Goal: Navigation & Orientation: Find specific page/section

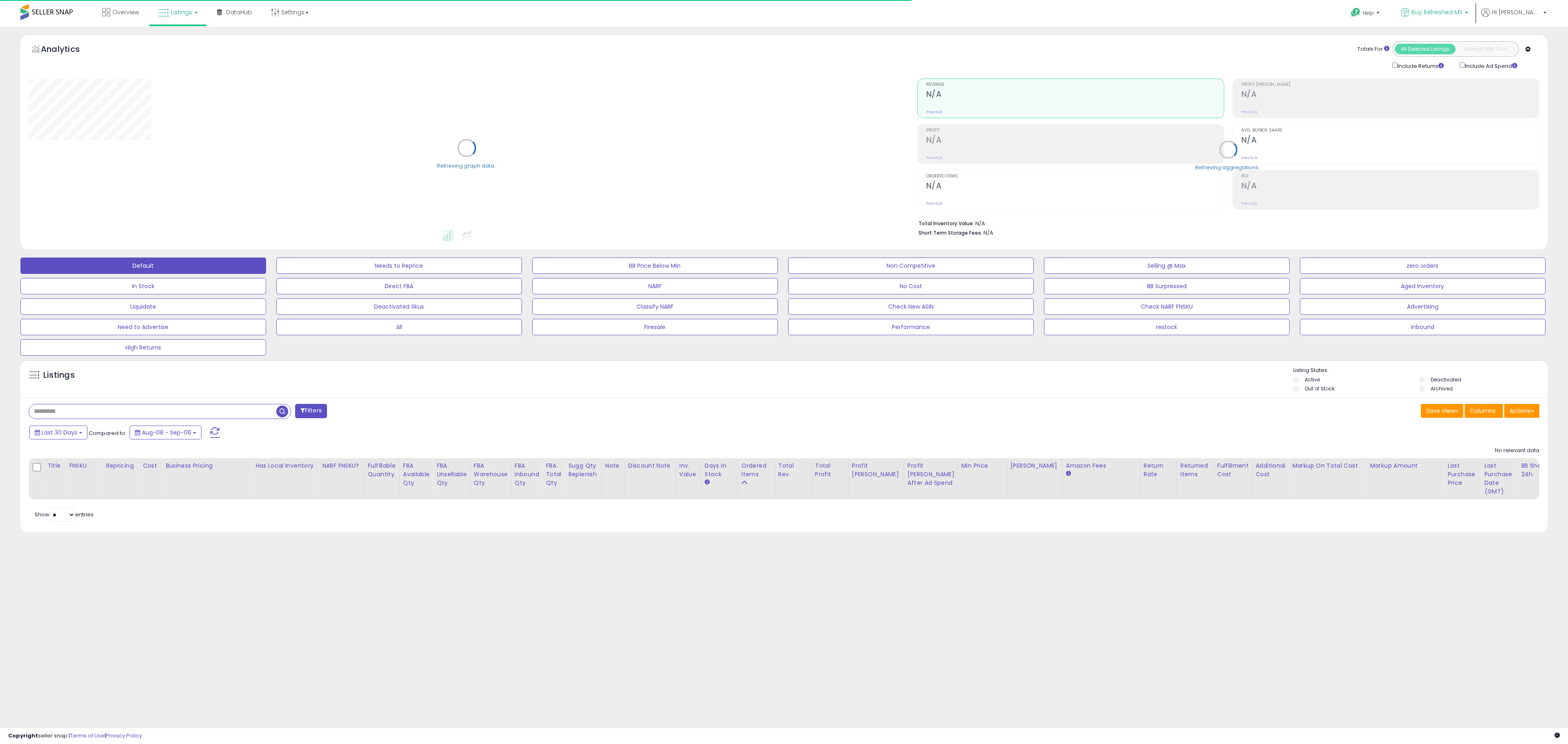
click at [1463, 11] on span "Buy Refreshed MX" at bounding box center [1437, 12] width 51 height 8
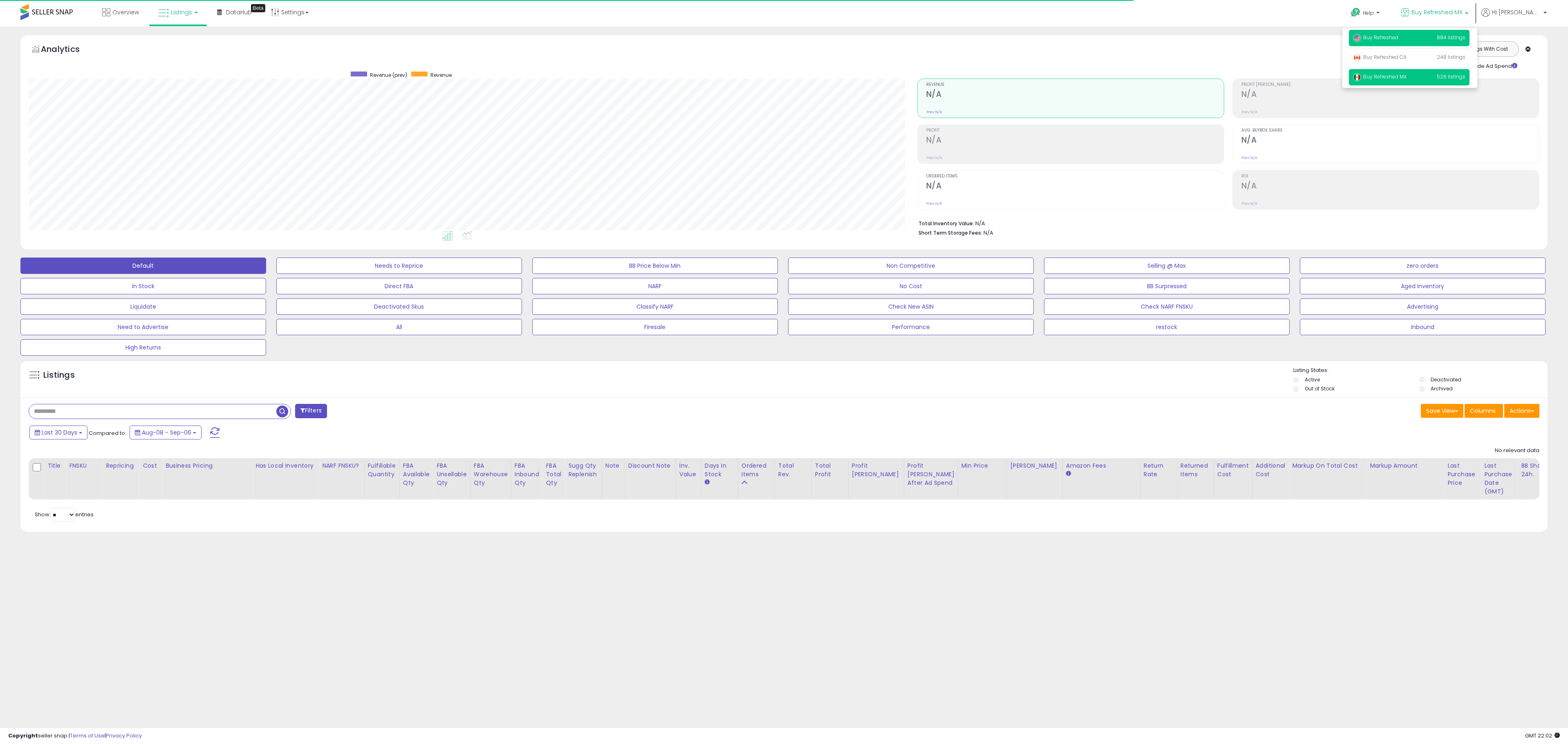
scroll to position [168, 889]
click at [1465, 35] on span "884 listings" at bounding box center [1451, 38] width 29 height 7
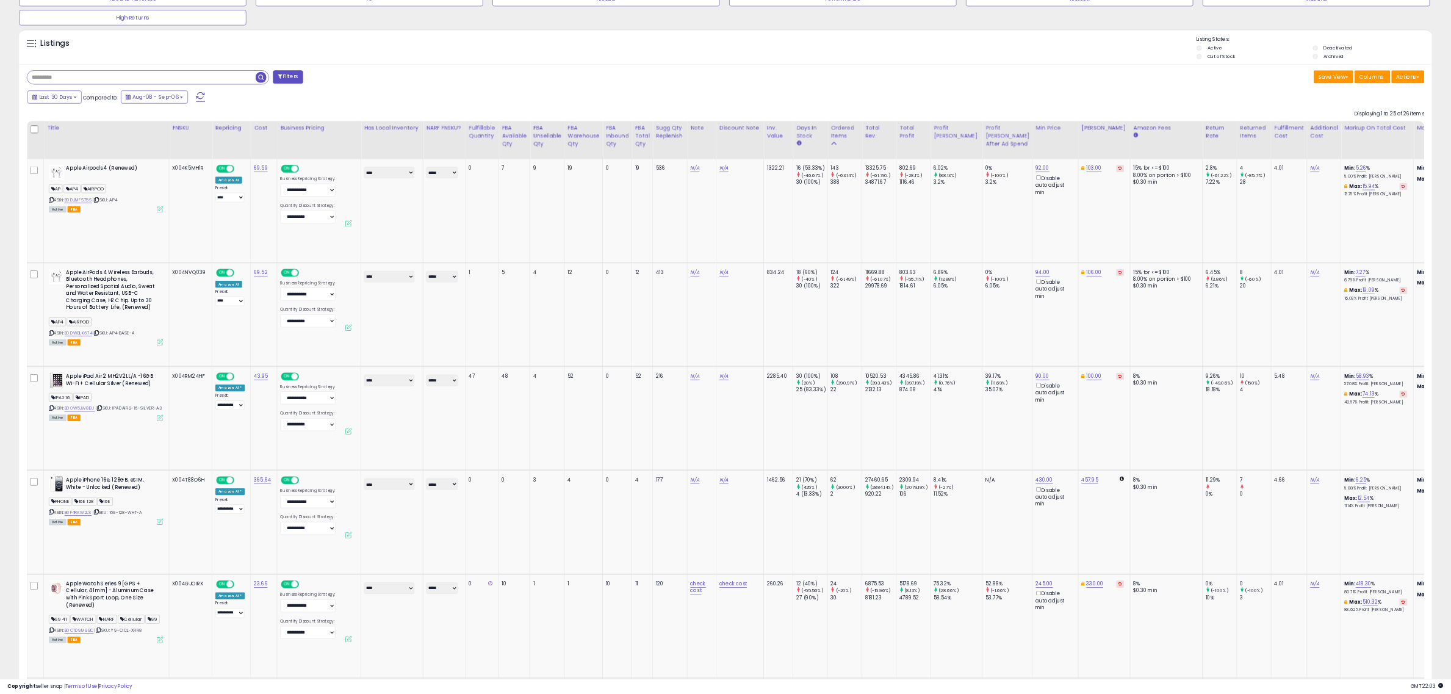
scroll to position [610, 0]
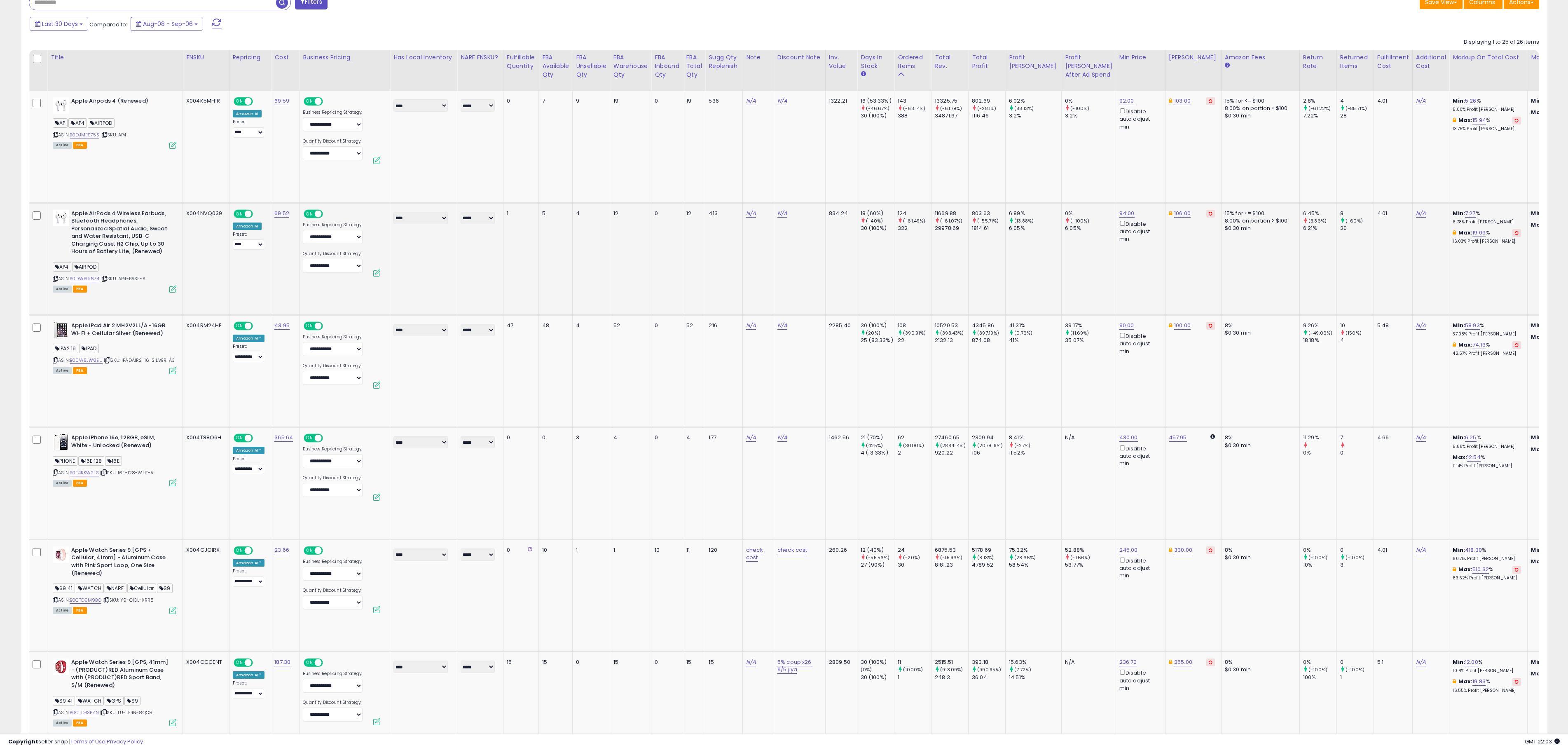
click at [635, 234] on td "12" at bounding box center [630, 259] width 41 height 112
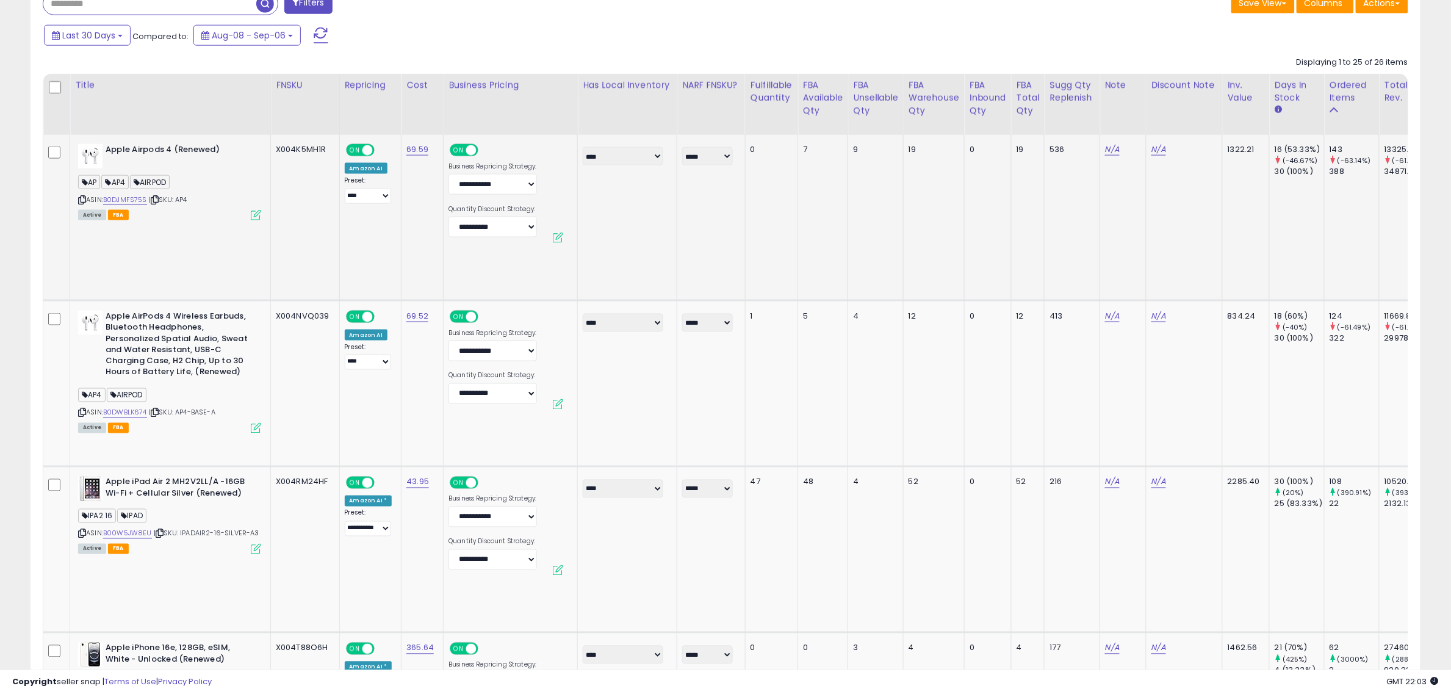
scroll to position [250, 807]
